Goal: Task Accomplishment & Management: Complete application form

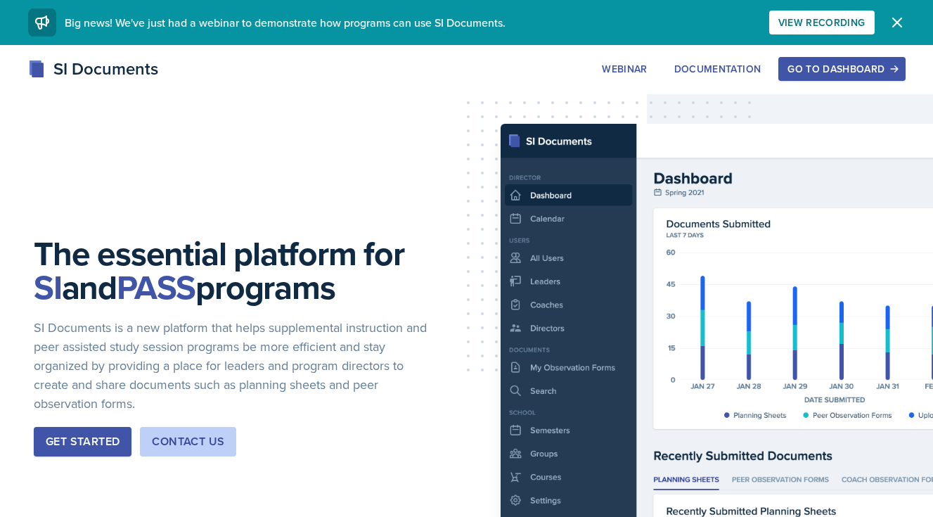
click at [842, 63] on div "Go to Dashboard" at bounding box center [841, 68] width 108 height 11
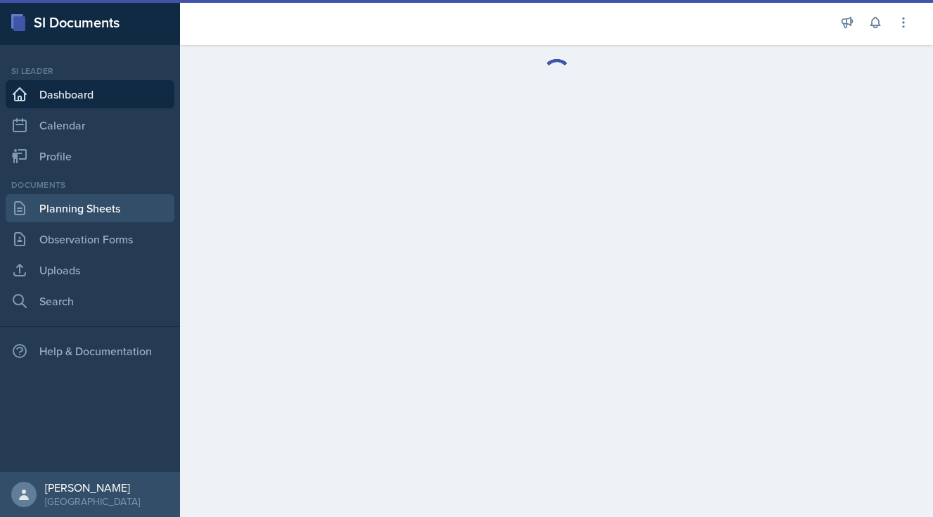
click at [103, 212] on link "Planning Sheets" at bounding box center [90, 208] width 169 height 28
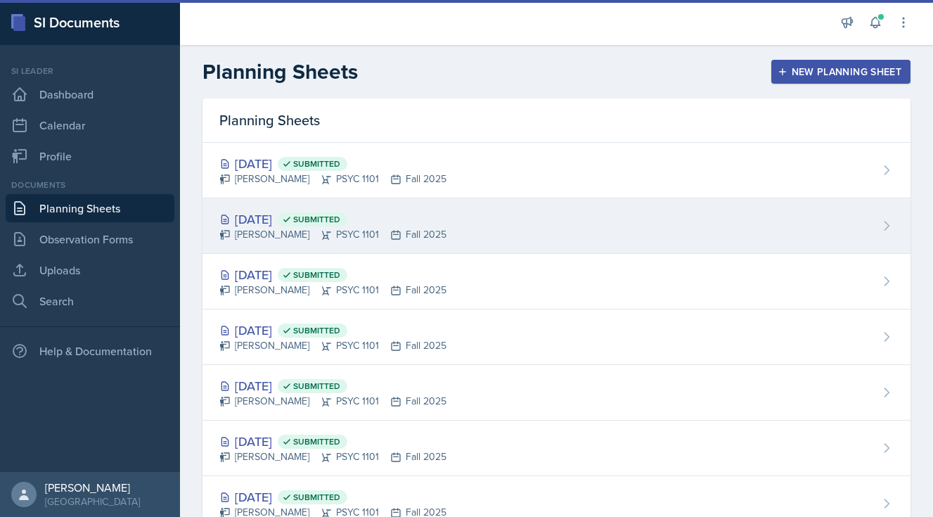
click at [603, 235] on div "[DATE] Submitted [PERSON_NAME] PSYC 1101 Fall 2025" at bounding box center [556, 226] width 708 height 56
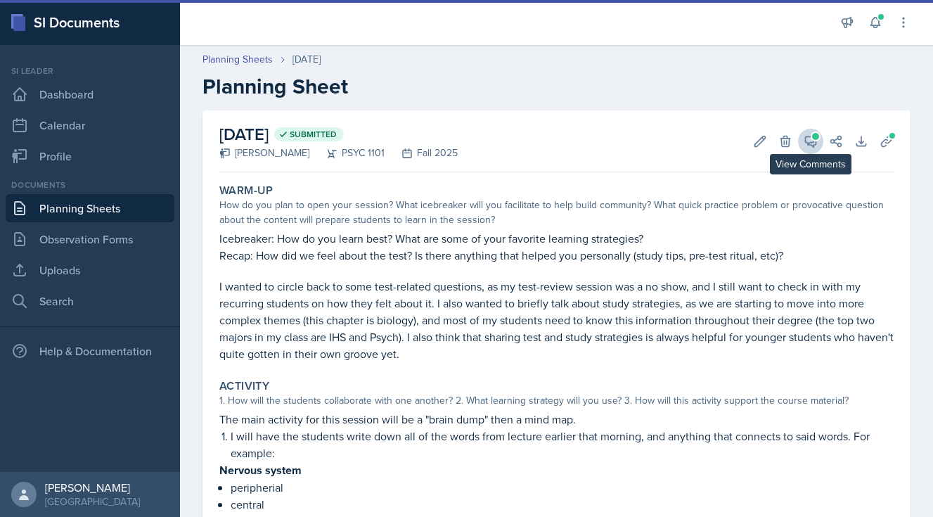
click at [815, 139] on span at bounding box center [815, 136] width 7 height 7
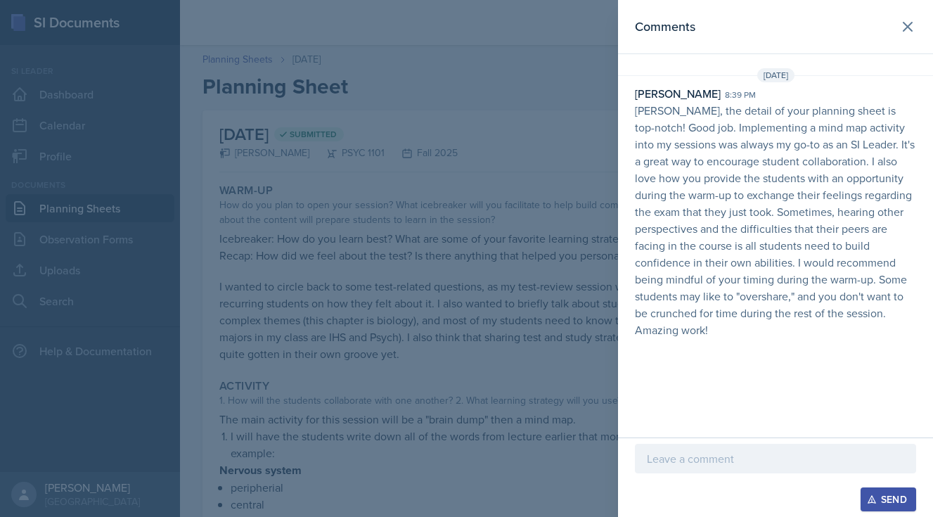
click at [697, 461] on p at bounding box center [775, 458] width 257 height 17
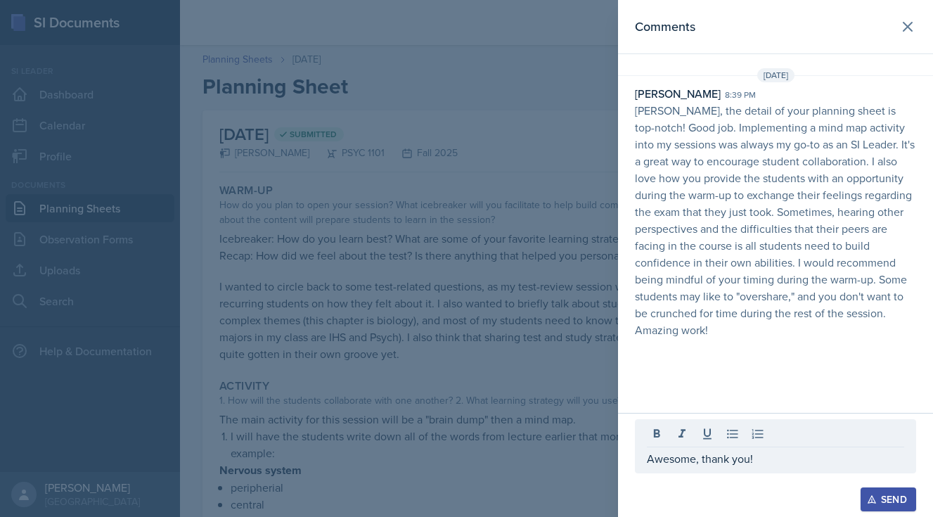
click at [882, 491] on button "Send" at bounding box center [889, 499] width 56 height 24
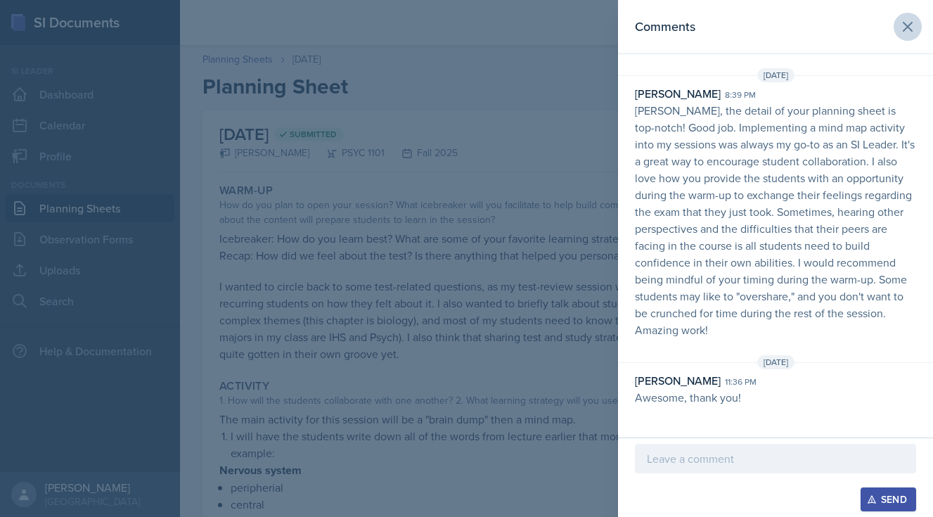
click at [913, 25] on icon at bounding box center [907, 26] width 17 height 17
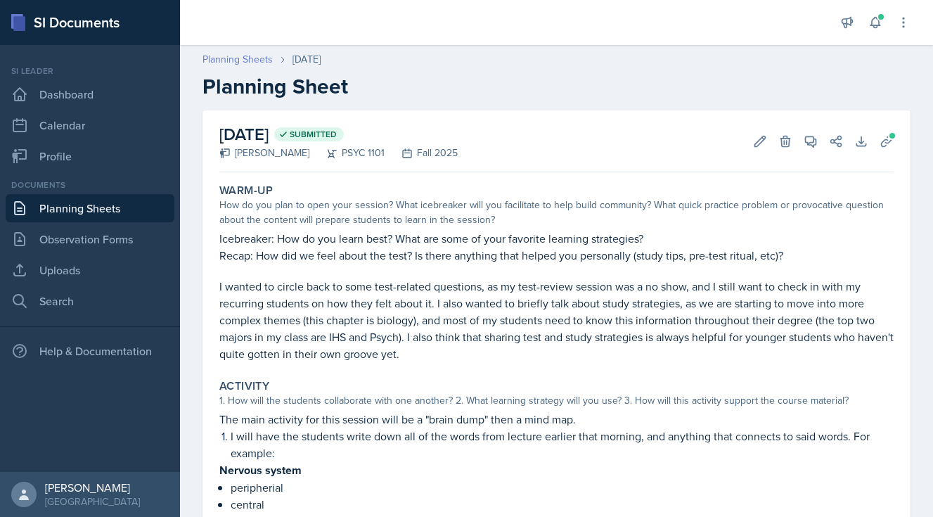
click at [243, 57] on link "Planning Sheets" at bounding box center [237, 59] width 70 height 15
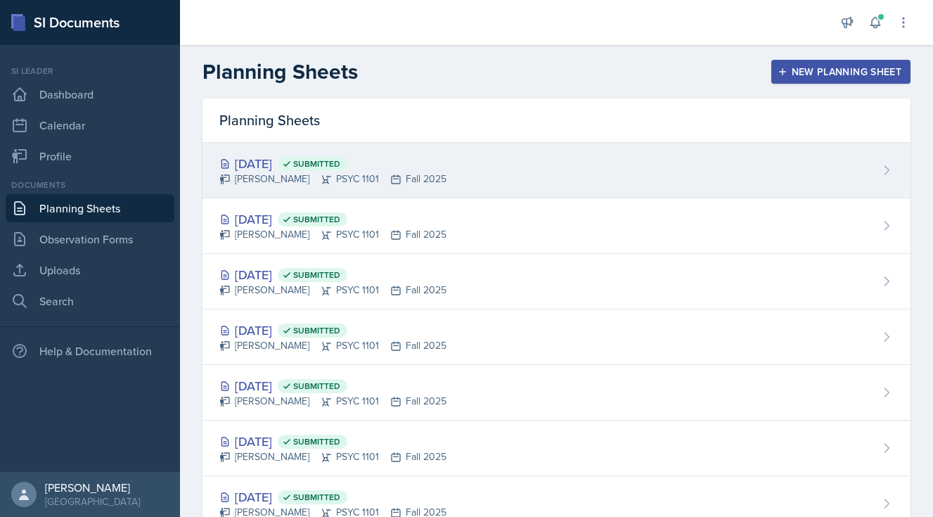
click at [266, 172] on div "[PERSON_NAME] PSYC 1101 Fall 2025" at bounding box center [332, 179] width 227 height 15
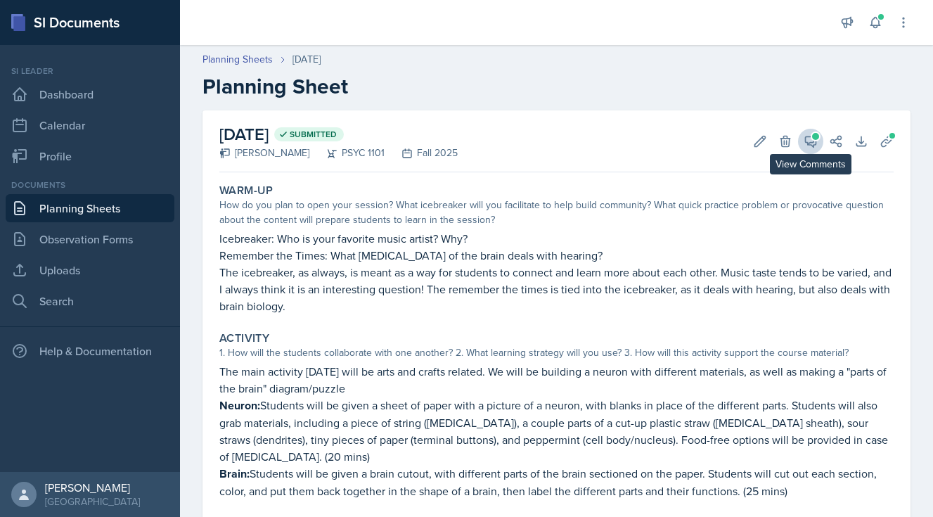
click at [811, 143] on icon at bounding box center [811, 141] width 11 height 11
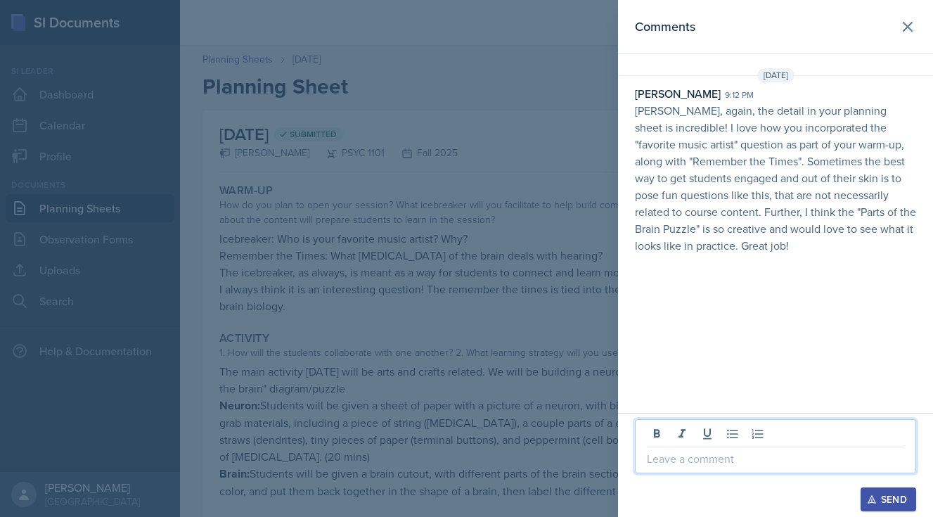
click at [705, 458] on p at bounding box center [775, 458] width 257 height 17
click at [887, 494] on div "Send" at bounding box center [888, 499] width 37 height 11
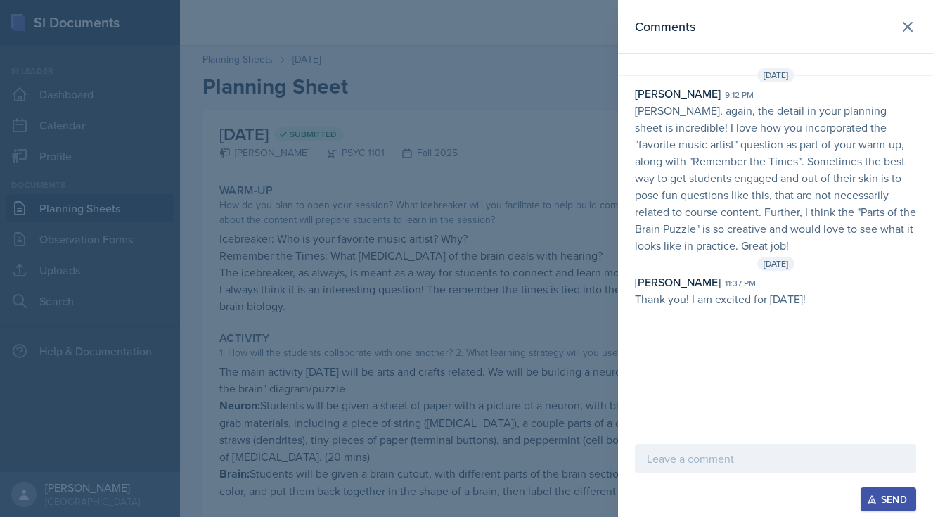
click at [903, 30] on icon at bounding box center [907, 26] width 8 height 8
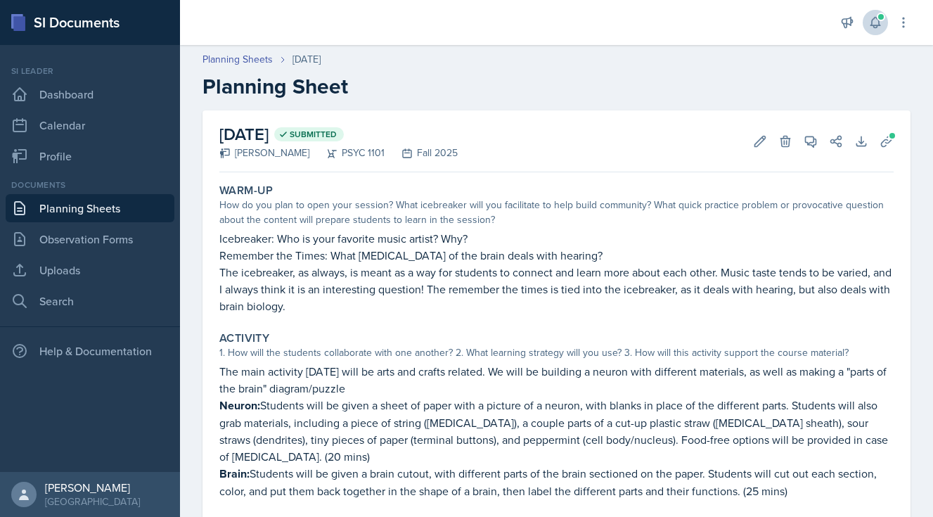
click at [875, 20] on icon at bounding box center [875, 22] width 14 height 14
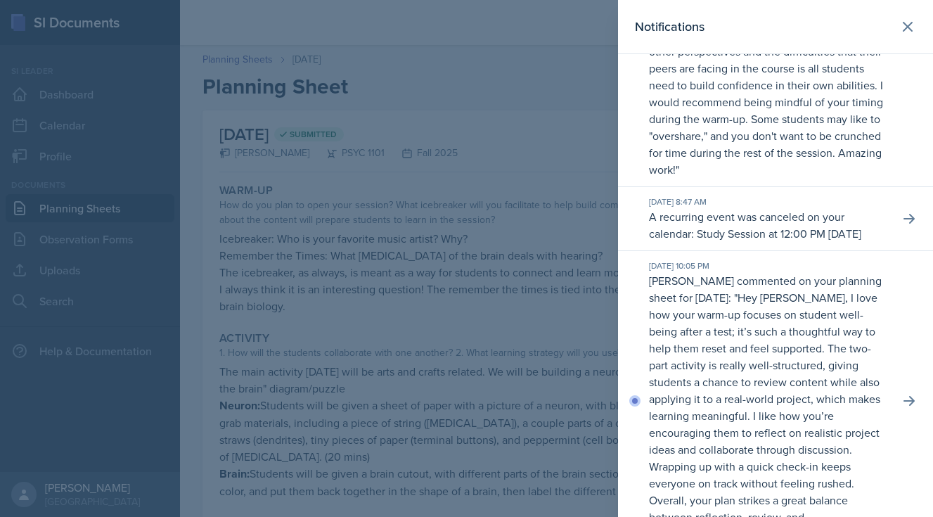
scroll to position [385, 0]
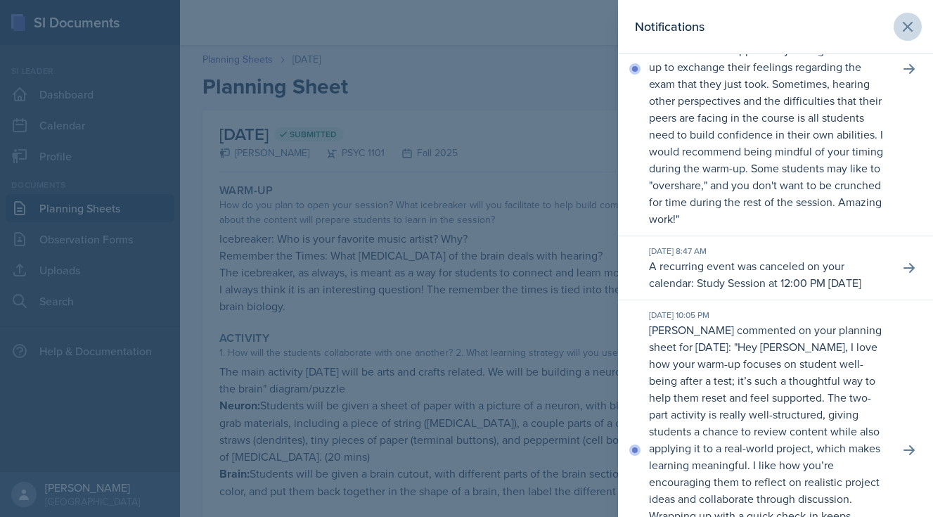
click at [906, 18] on button at bounding box center [908, 27] width 28 height 28
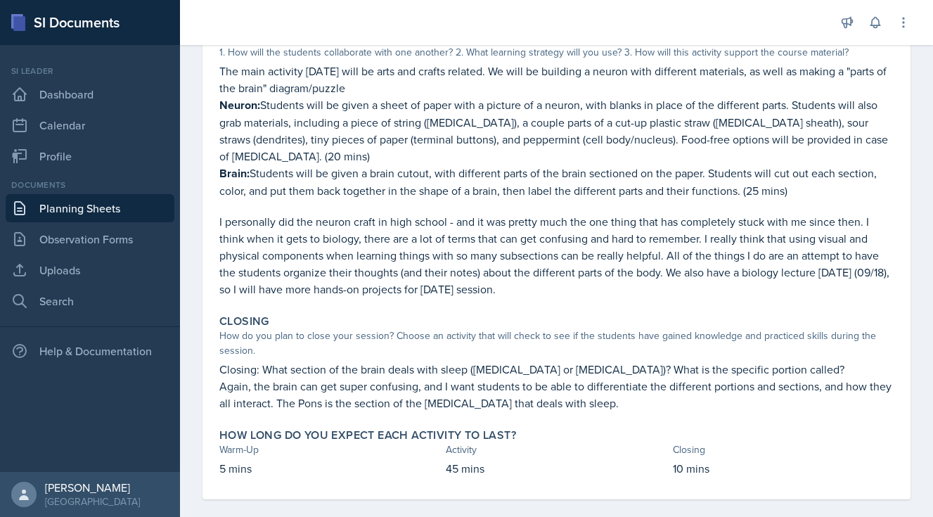
scroll to position [300, 0]
